Goal: Book appointment/travel/reservation

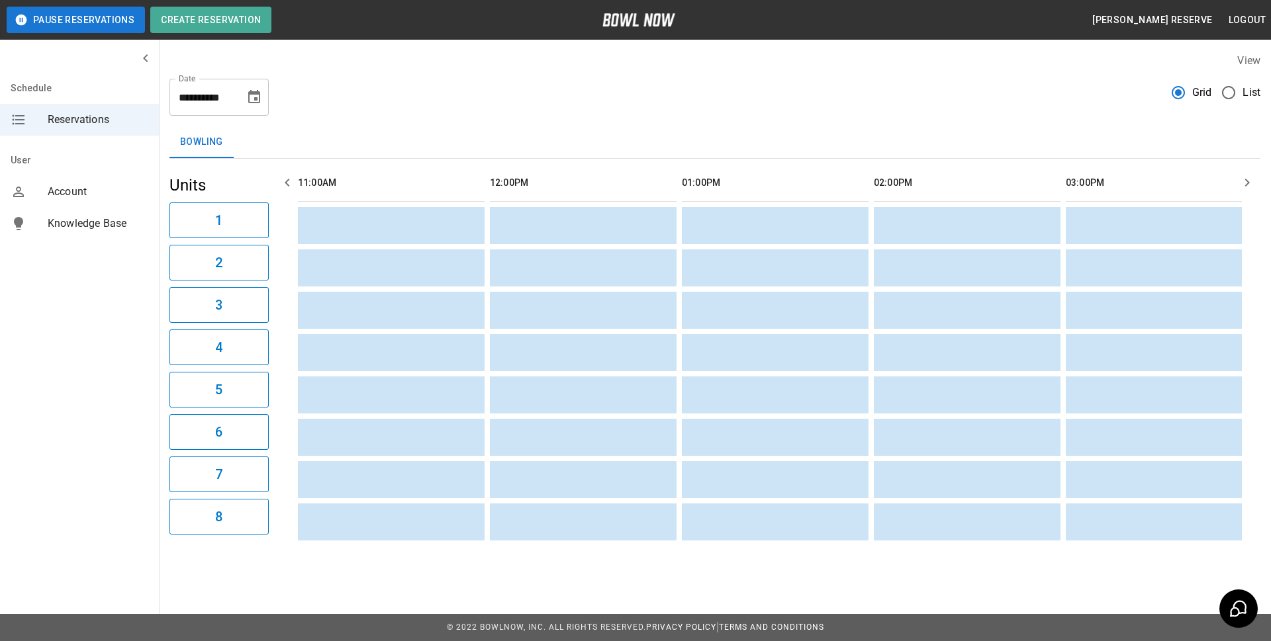
click at [258, 102] on icon "Choose date, selected date is Sep 20, 2025" at bounding box center [254, 96] width 12 height 13
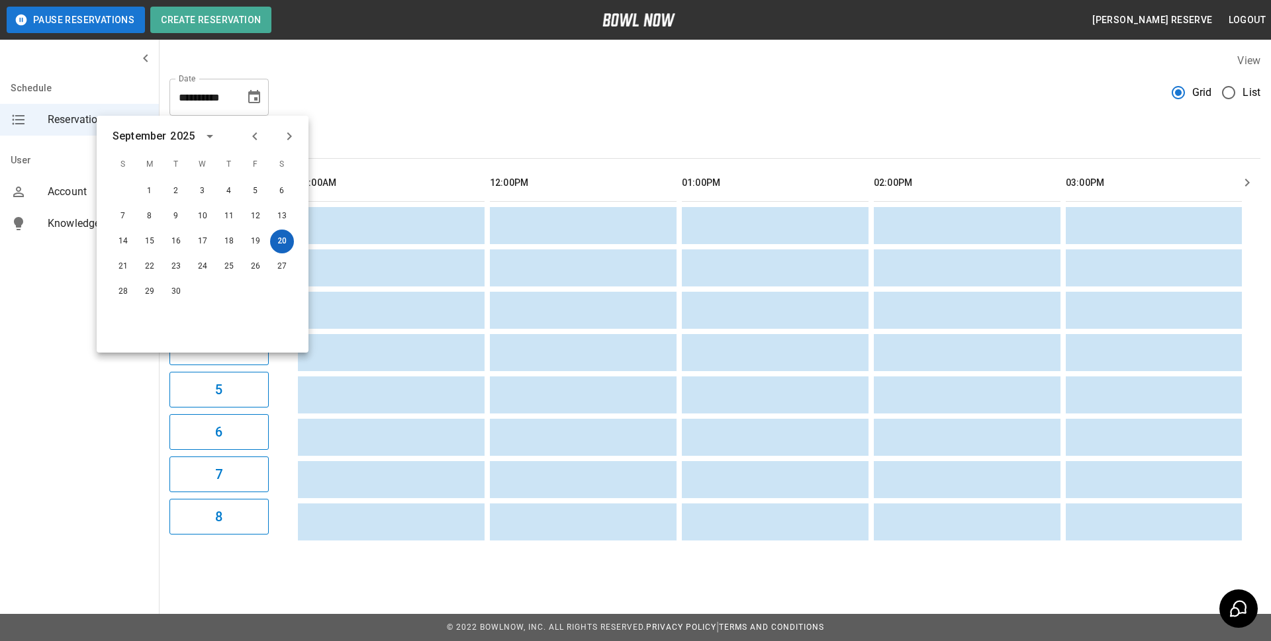
click at [283, 244] on button "20" at bounding box center [282, 242] width 24 height 24
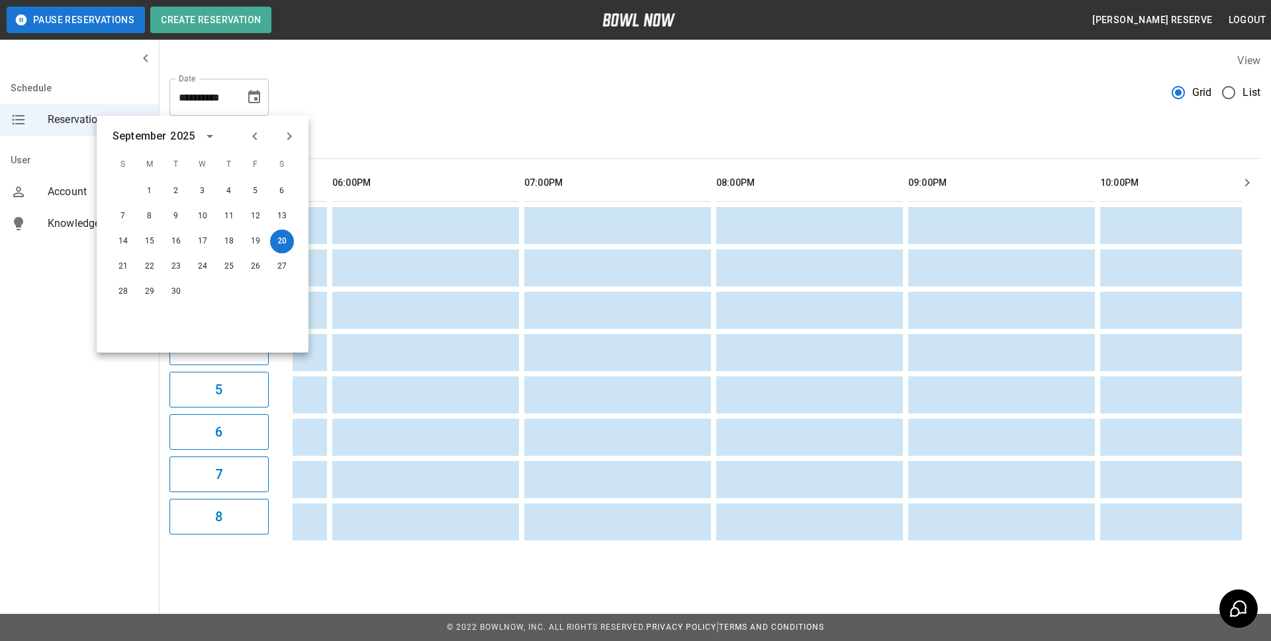
scroll to position [0, 1073]
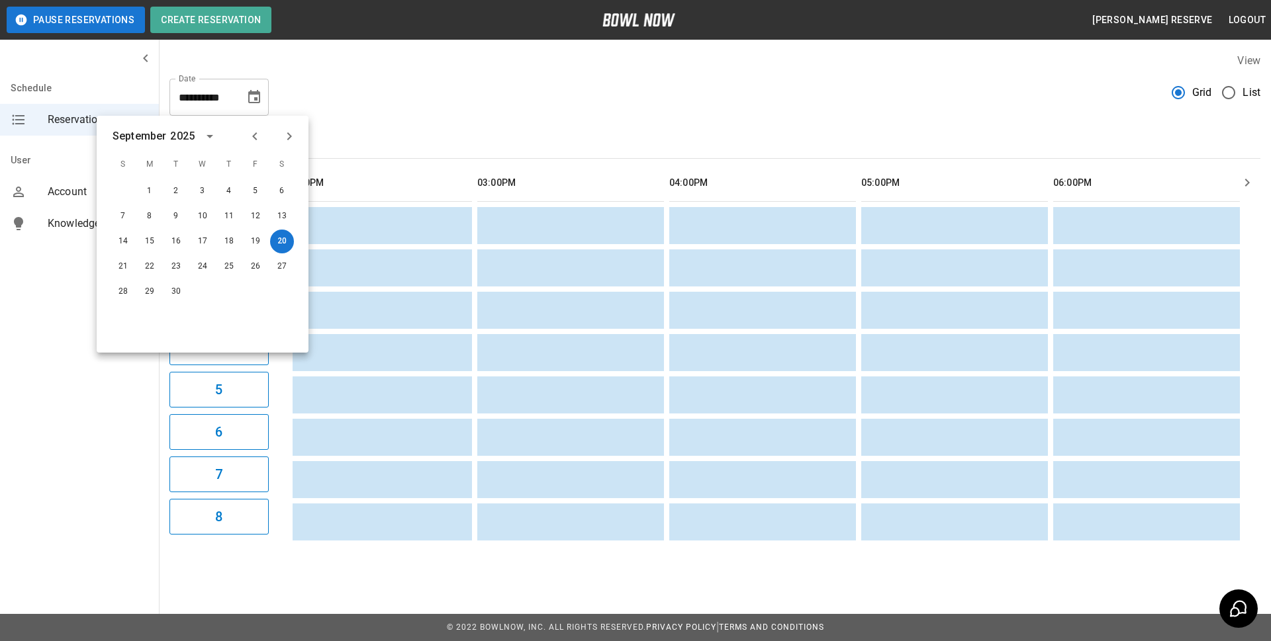
click at [652, 122] on div "**********" at bounding box center [715, 299] width 1112 height 514
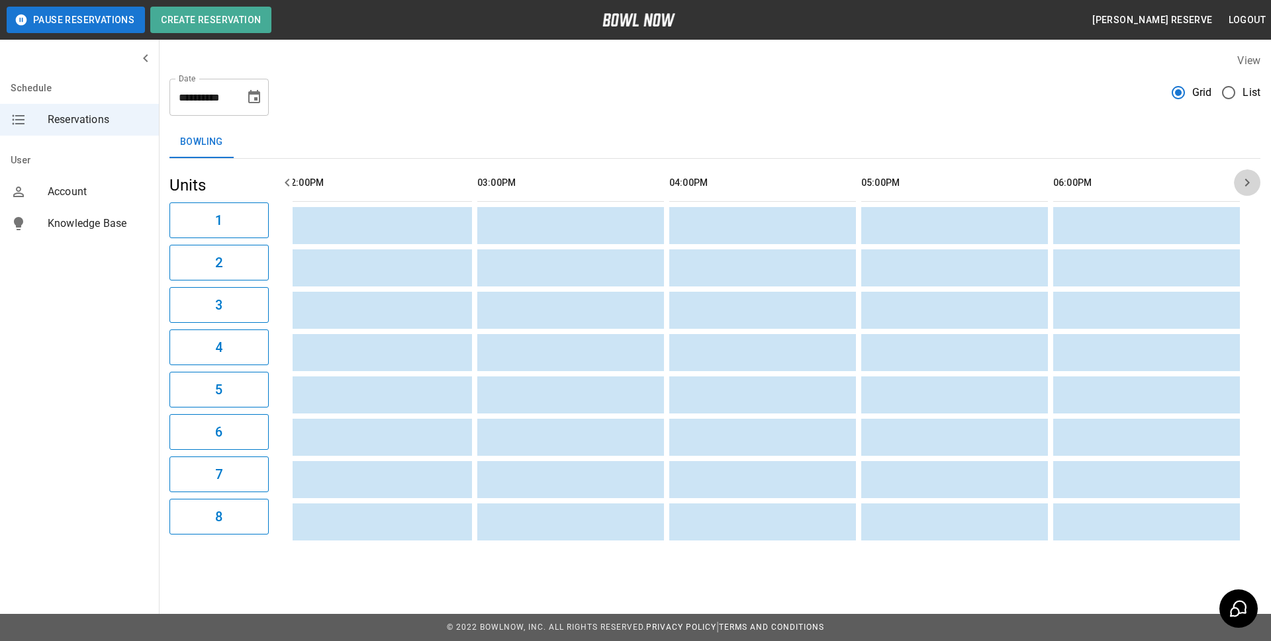
click at [1245, 179] on icon "button" at bounding box center [1247, 183] width 16 height 16
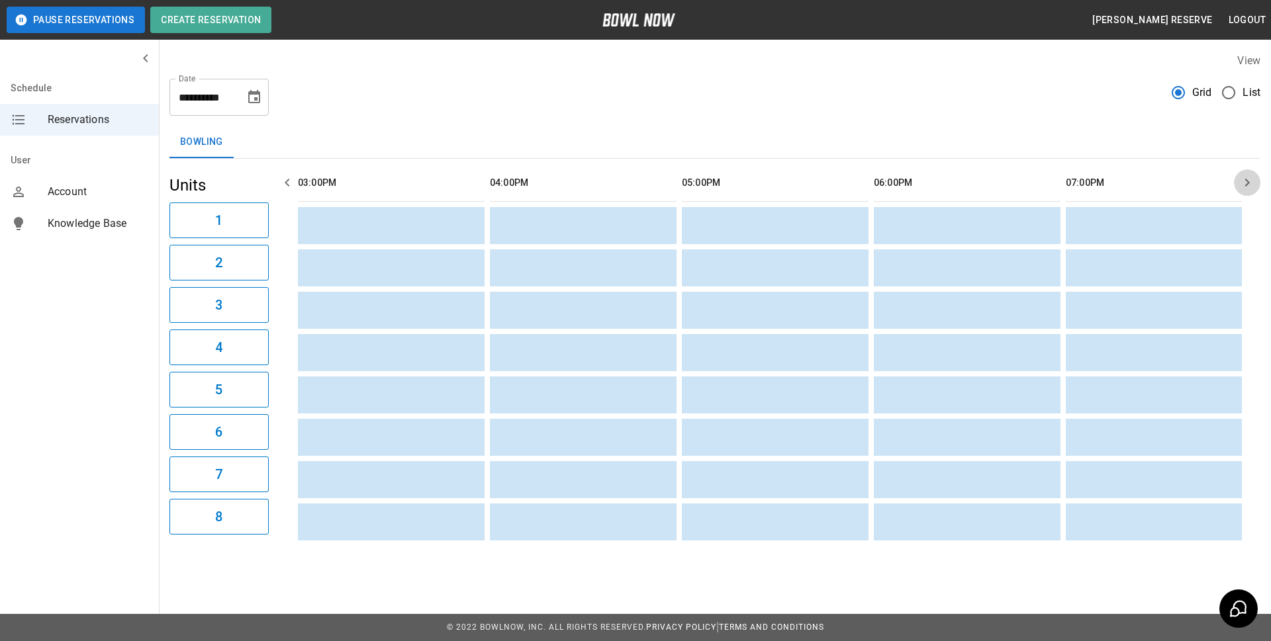
click at [1245, 179] on icon "button" at bounding box center [1247, 183] width 16 height 16
click at [288, 181] on icon "button" at bounding box center [287, 183] width 5 height 8
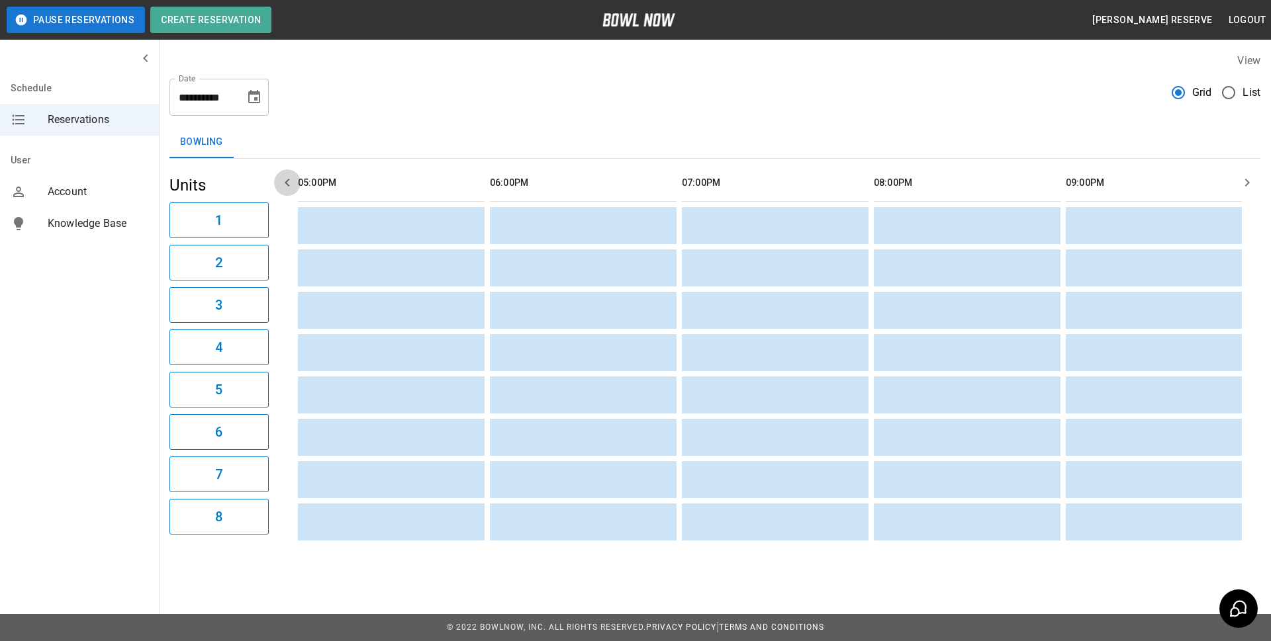
scroll to position [0, 960]
click at [285, 180] on icon "button" at bounding box center [287, 183] width 16 height 16
click at [284, 180] on icon "button" at bounding box center [287, 183] width 16 height 16
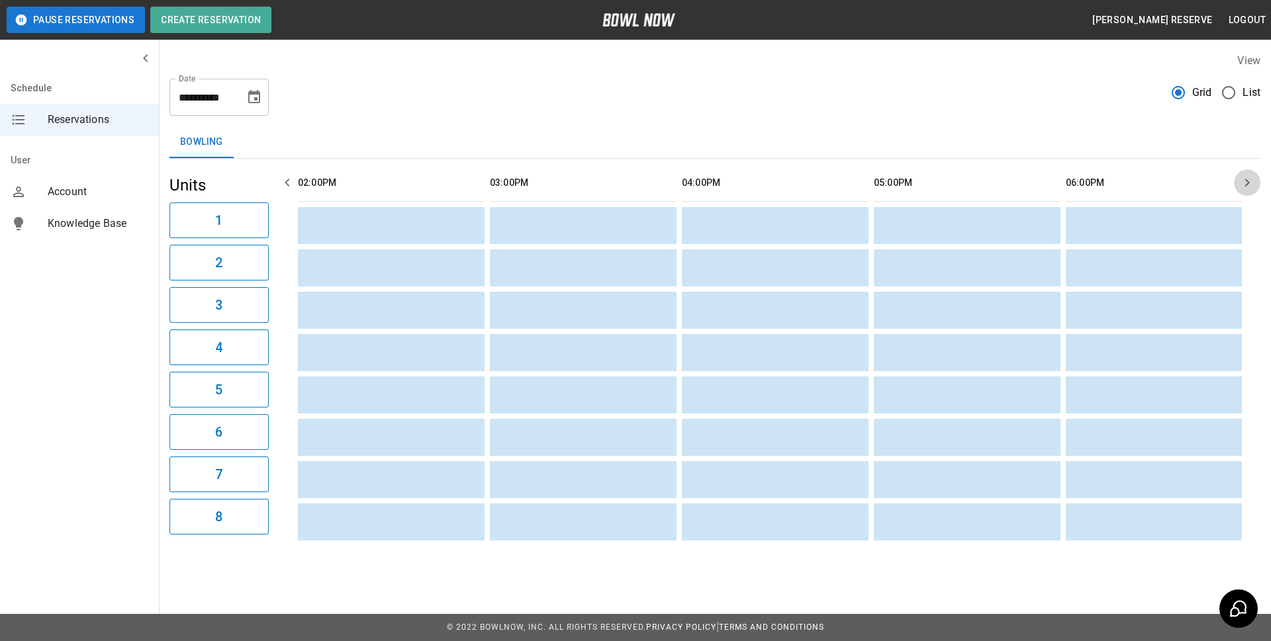
click at [1245, 183] on icon "button" at bounding box center [1247, 183] width 16 height 16
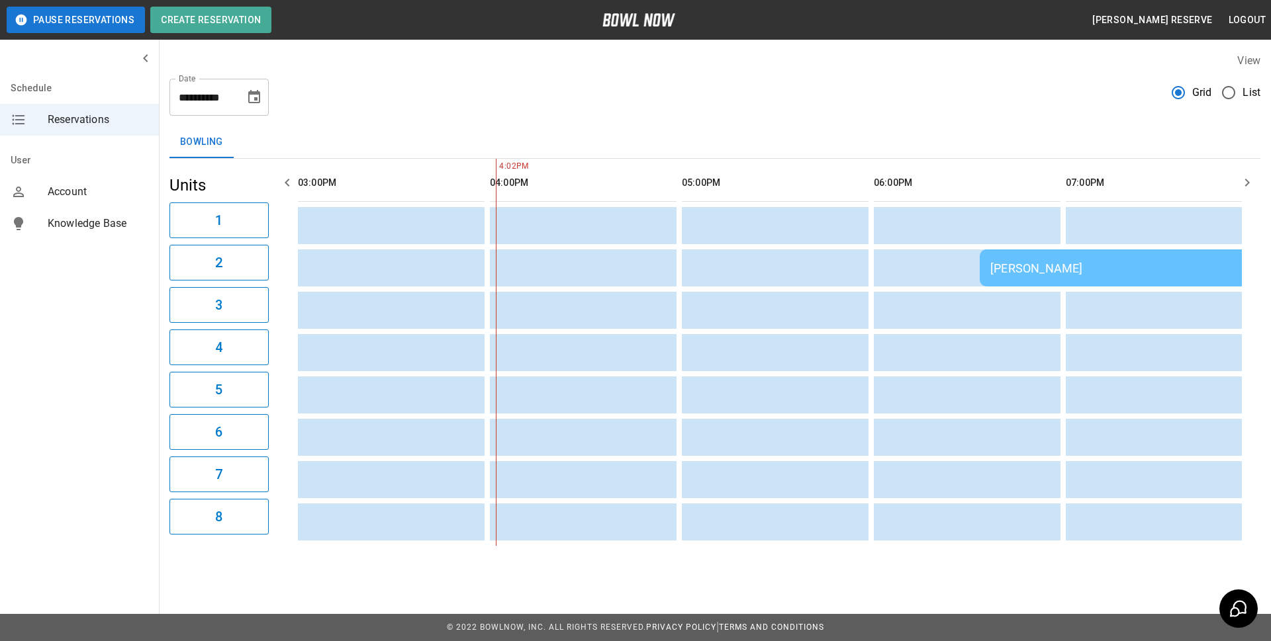
scroll to position [0, 960]
